Goal: Manage account settings

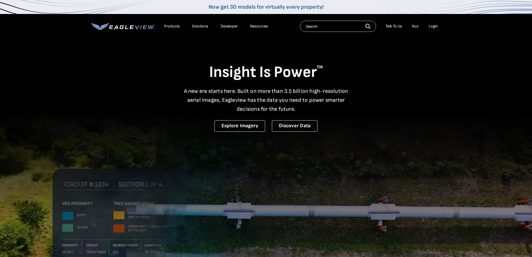
click at [432, 25] on div "Login" at bounding box center [432, 26] width 9 height 5
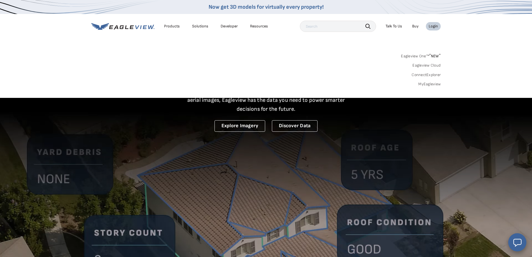
click at [433, 25] on div "Login" at bounding box center [432, 26] width 9 height 5
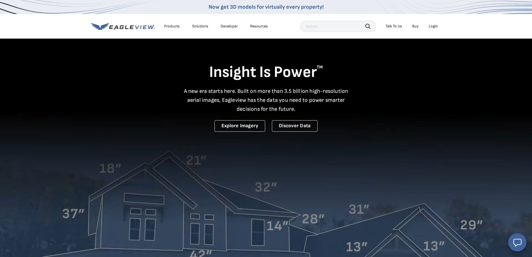
click at [433, 25] on div "Login" at bounding box center [432, 26] width 9 height 5
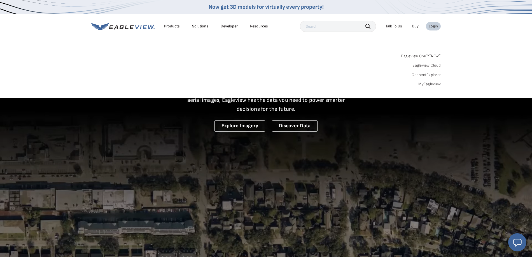
click at [428, 84] on link "MyEagleview" at bounding box center [429, 84] width 22 height 5
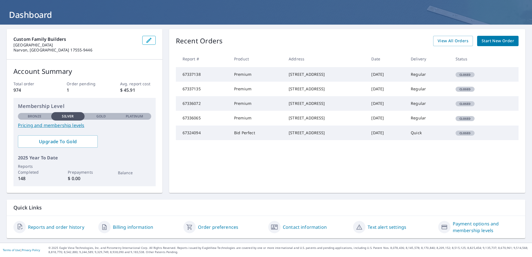
scroll to position [27, 0]
click at [469, 222] on link "Payment options and membership levels" at bounding box center [485, 227] width 66 height 13
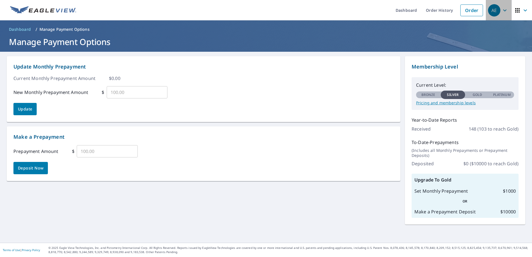
click at [505, 12] on icon "button" at bounding box center [504, 10] width 7 height 7
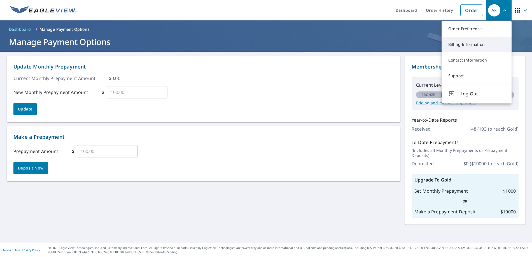
click at [459, 47] on link "Billing Information" at bounding box center [476, 45] width 70 height 16
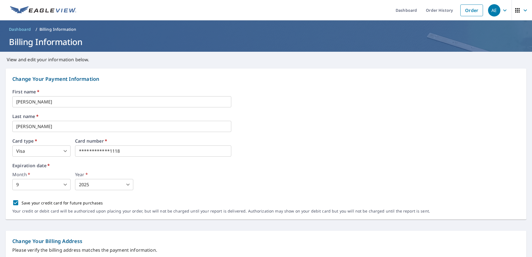
click at [97, 187] on body "**********" at bounding box center [266, 128] width 532 height 257
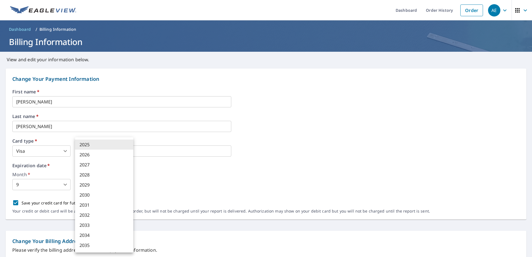
click at [89, 197] on li "2030" at bounding box center [104, 195] width 58 height 10
type input "2030"
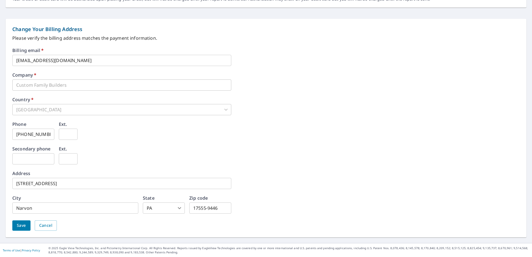
click at [21, 225] on span "Save" at bounding box center [21, 225] width 9 height 7
click at [20, 228] on span "Save" at bounding box center [21, 225] width 9 height 7
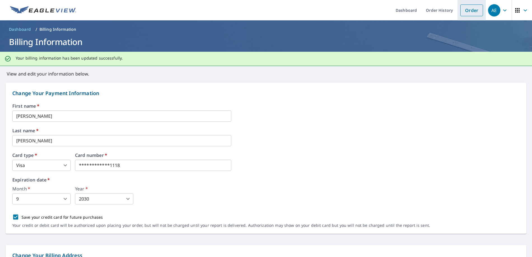
click at [468, 12] on link "Order" at bounding box center [471, 10] width 23 height 12
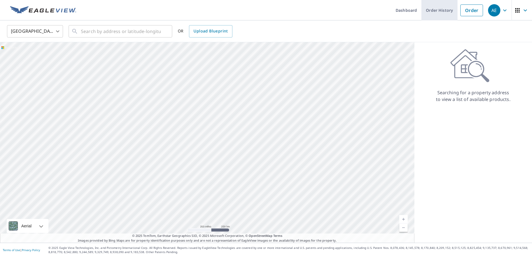
click at [438, 13] on link "Order History" at bounding box center [439, 10] width 36 height 20
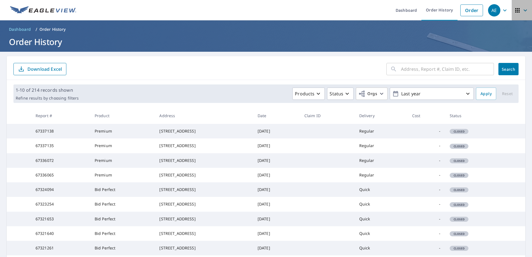
click at [518, 11] on icon "button" at bounding box center [517, 10] width 7 height 7
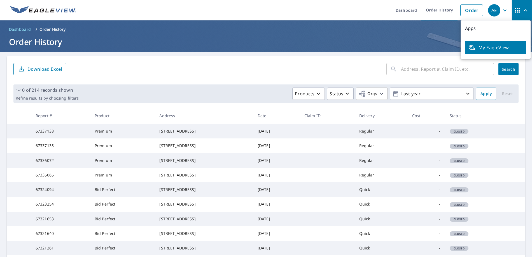
click at [518, 11] on icon "button" at bounding box center [517, 10] width 7 height 7
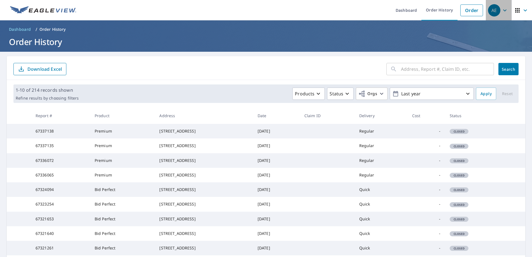
click at [504, 11] on icon "button" at bounding box center [504, 10] width 7 height 7
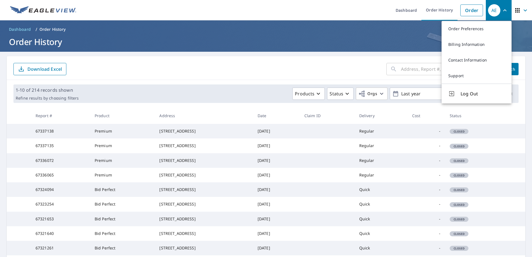
click at [518, 8] on icon "button" at bounding box center [517, 10] width 7 height 7
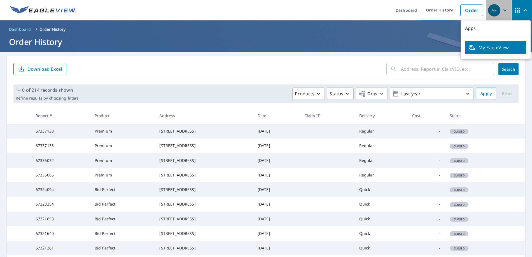
click at [499, 11] on div "AE" at bounding box center [494, 10] width 12 height 12
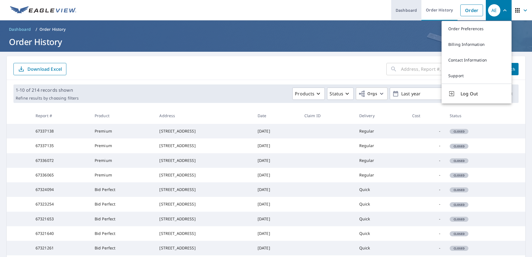
click at [407, 11] on link "Dashboard" at bounding box center [406, 10] width 30 height 20
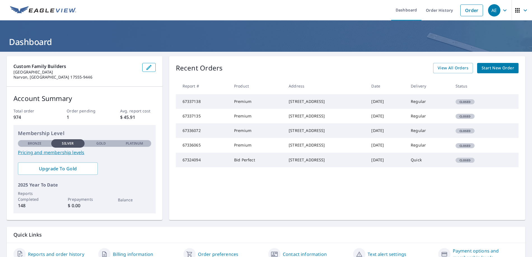
click at [523, 10] on icon "button" at bounding box center [525, 10] width 7 height 7
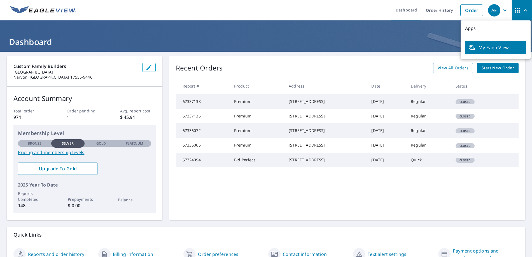
click at [502, 12] on icon "button" at bounding box center [504, 10] width 7 height 7
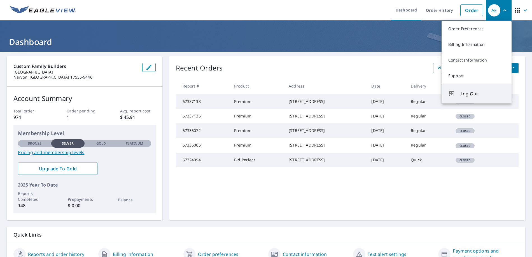
click at [463, 95] on span "Log Out" at bounding box center [482, 93] width 44 height 7
